Goal: Task Accomplishment & Management: Manage account settings

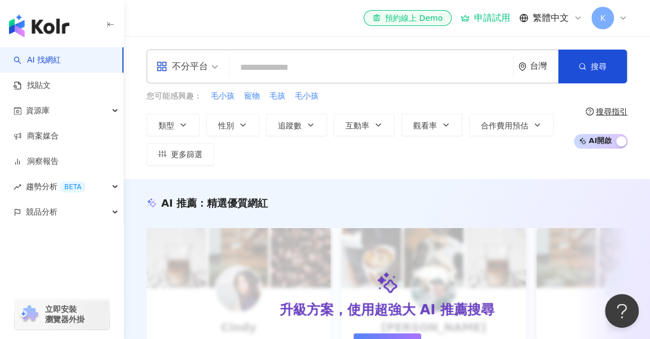
click at [602, 24] on span "K" at bounding box center [602, 18] width 23 height 23
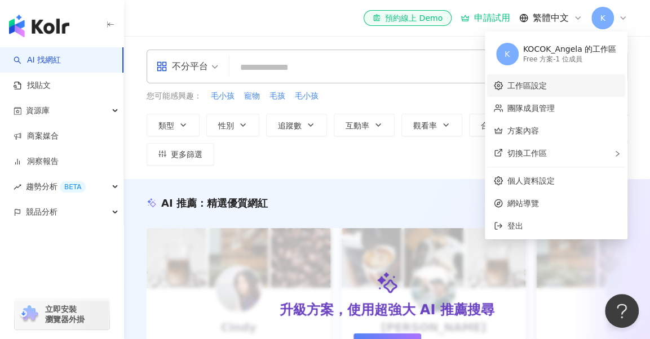
click at [546, 83] on link "工作區設定" at bounding box center [526, 85] width 39 height 9
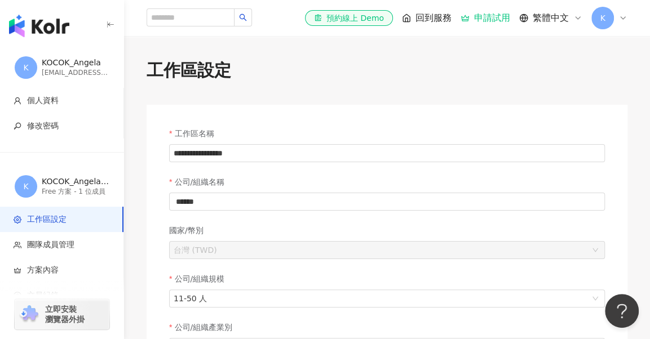
click at [624, 19] on icon at bounding box center [622, 18] width 9 height 9
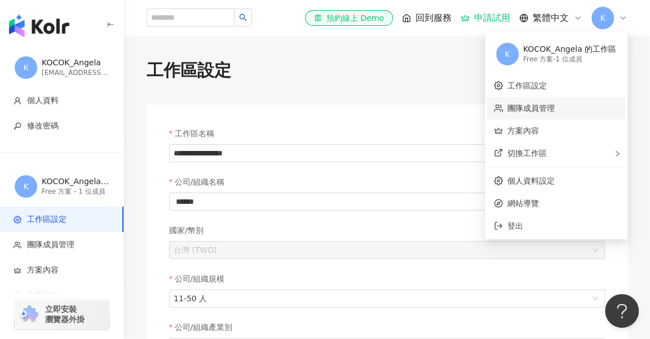
click at [554, 105] on link "團隊成員管理" at bounding box center [530, 108] width 47 height 9
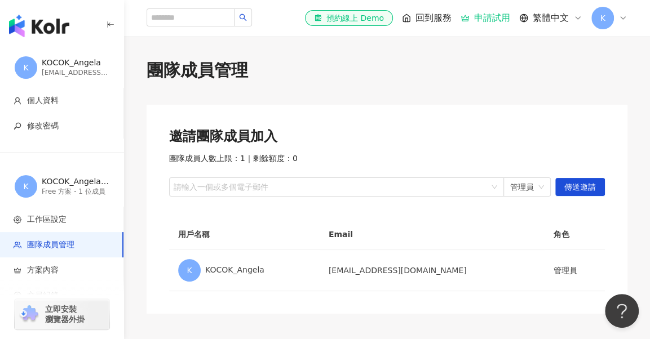
click at [472, 81] on div "團隊成員管理" at bounding box center [386, 71] width 481 height 24
click at [606, 15] on span "K" at bounding box center [602, 18] width 23 height 23
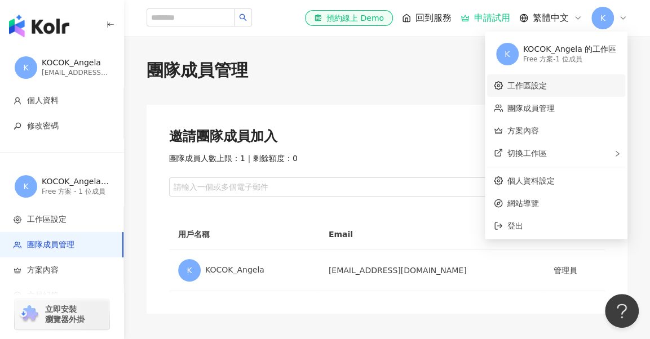
click at [546, 90] on link "工作區設定" at bounding box center [526, 85] width 39 height 9
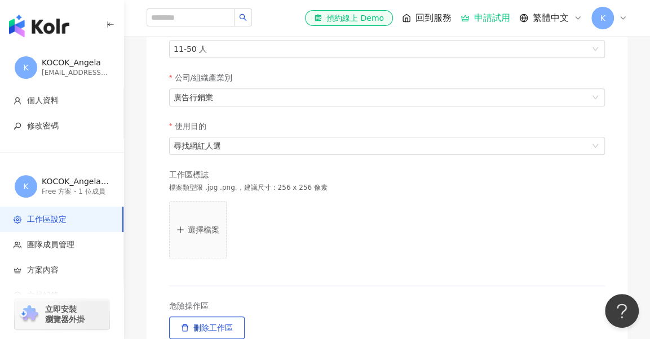
scroll to position [447, 0]
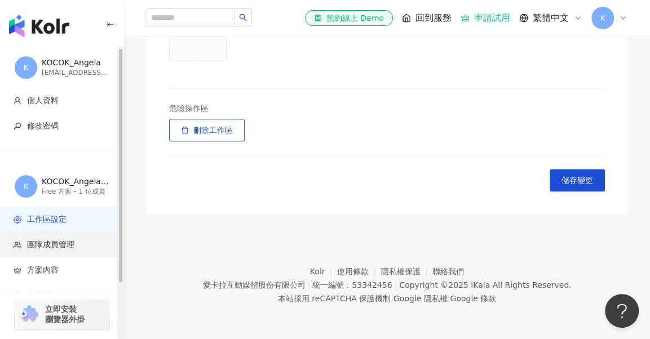
click at [33, 241] on span "團隊成員管理" at bounding box center [50, 244] width 47 height 11
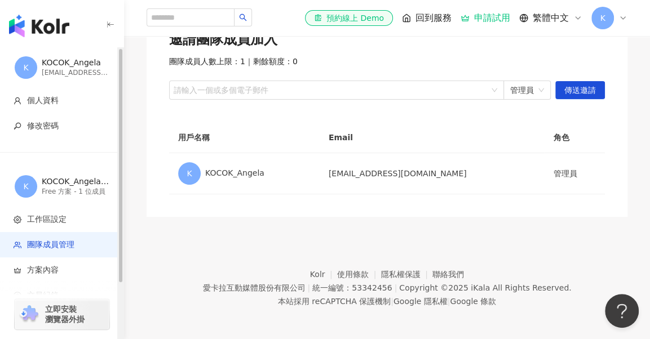
scroll to position [99, 0]
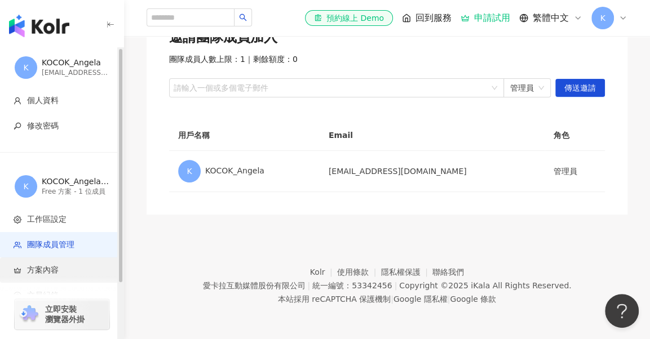
click at [45, 273] on span "方案內容" at bounding box center [43, 270] width 32 height 11
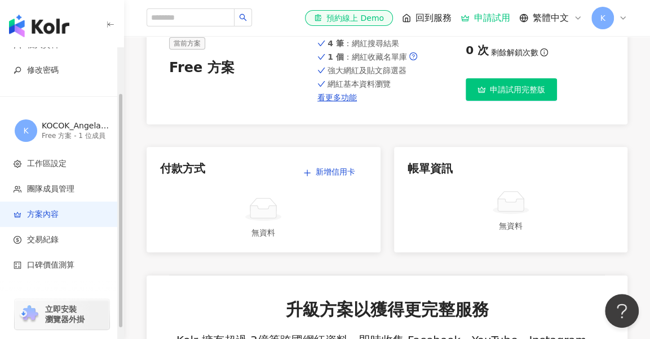
scroll to position [113, 0]
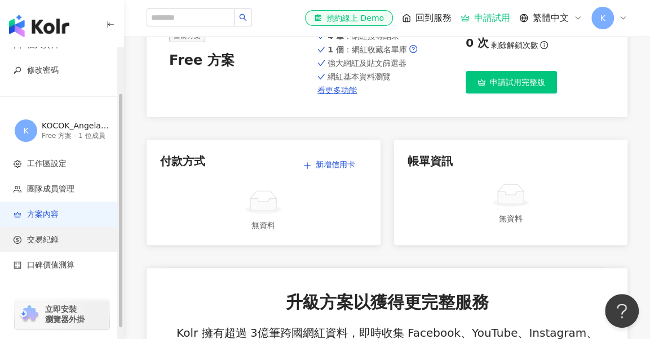
click at [67, 234] on span "交易紀錄" at bounding box center [64, 239] width 101 height 11
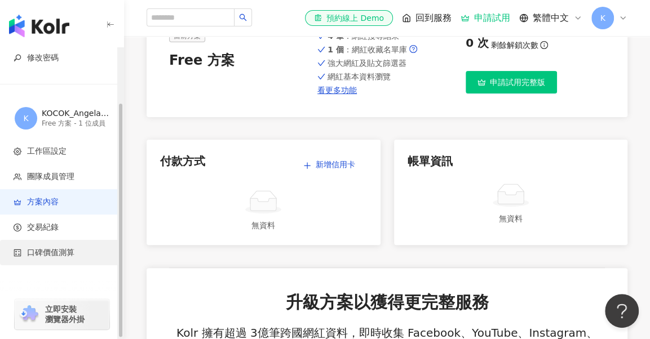
click at [59, 251] on span "口碑價值測算" at bounding box center [50, 252] width 47 height 11
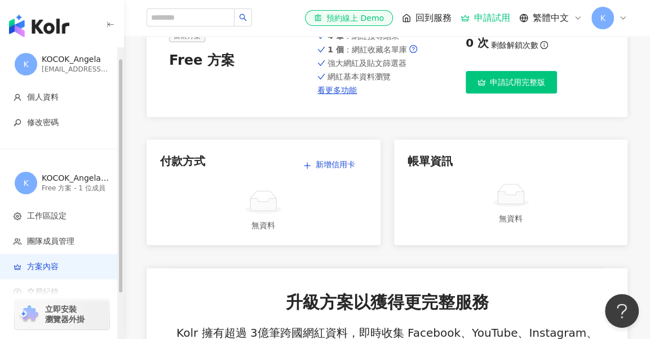
scroll to position [0, 0]
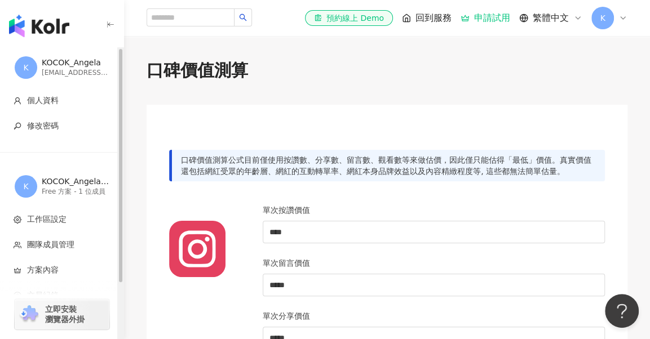
click at [47, 69] on div "[EMAIL_ADDRESS][DOMAIN_NAME]" at bounding box center [76, 73] width 68 height 10
click at [57, 79] on div "K KOCOK_Angela [EMAIL_ADDRESS][DOMAIN_NAME]" at bounding box center [62, 67] width 124 height 41
click at [61, 69] on div "[EMAIL_ADDRESS][DOMAIN_NAME]" at bounding box center [76, 73] width 68 height 10
click at [615, 17] on div "K" at bounding box center [609, 18] width 36 height 23
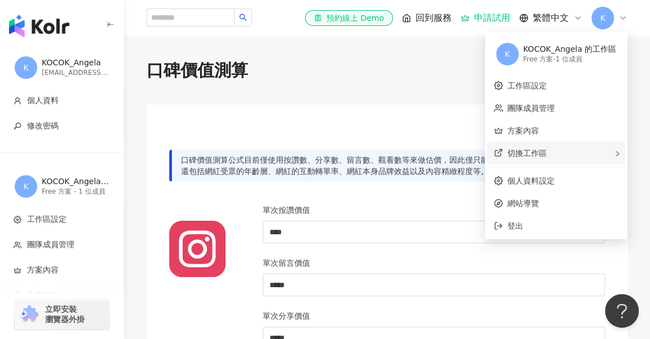
click at [563, 156] on div "切換工作區" at bounding box center [556, 153] width 138 height 23
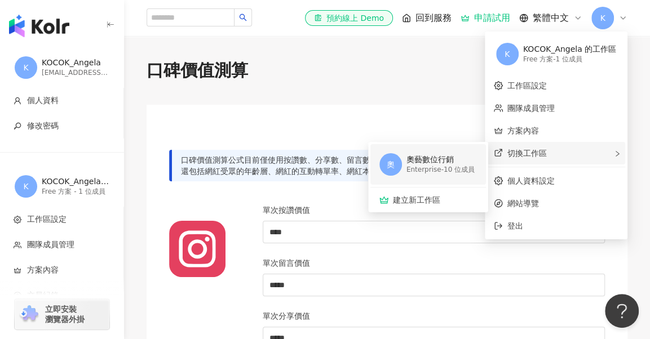
click at [425, 179] on div "奧 奧藝數位行銷 Enterprise - 10 位成員" at bounding box center [426, 164] width 95 height 41
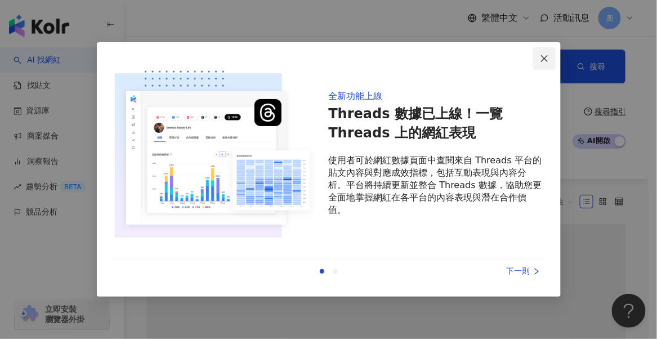
click at [544, 60] on icon "close" at bounding box center [544, 58] width 9 height 9
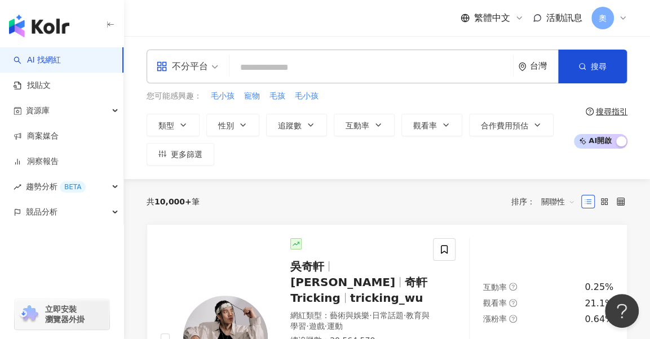
click at [356, 207] on div "共 10,000+ 筆 排序： 關聯性" at bounding box center [386, 202] width 481 height 18
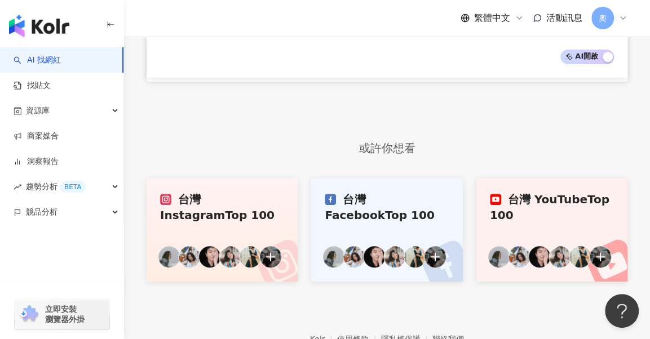
scroll to position [2401, 0]
